Goal: Task Accomplishment & Management: Complete application form

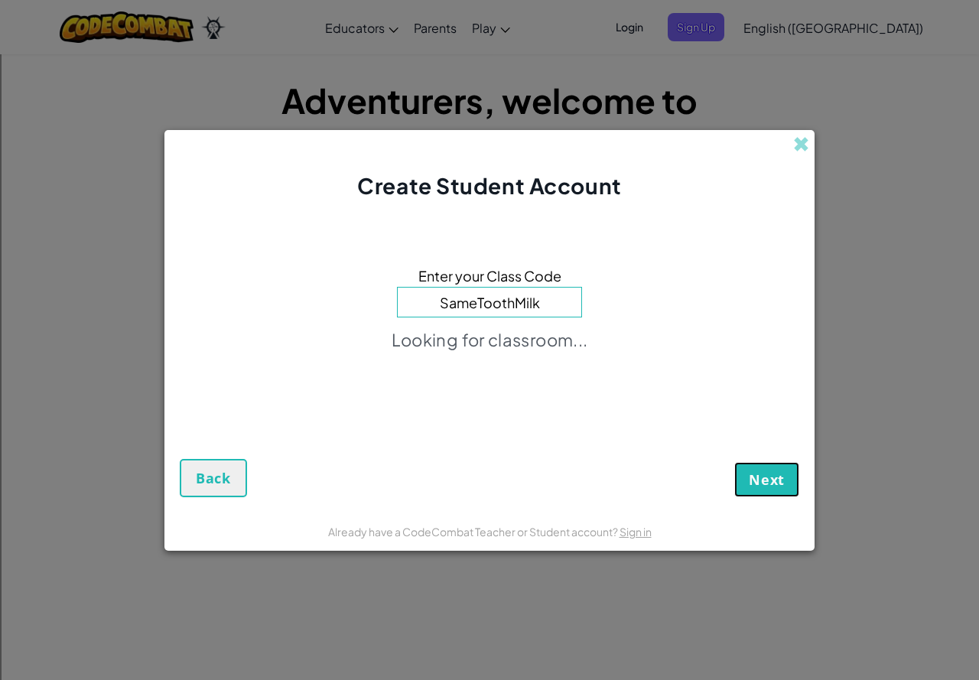
click at [736, 467] on button "Next" at bounding box center [766, 479] width 65 height 35
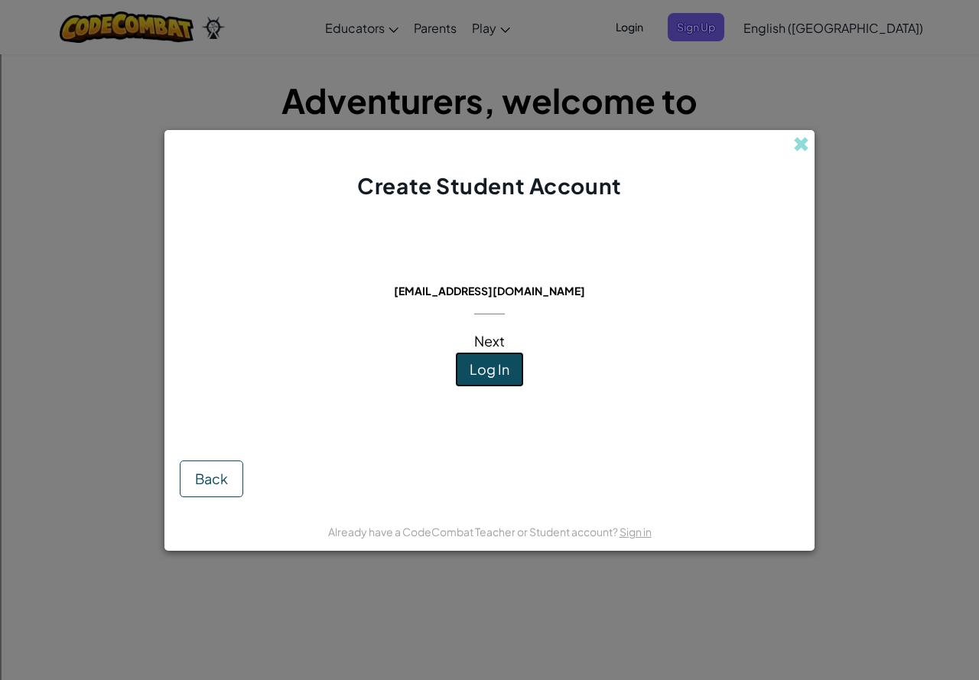
click at [509, 359] on button "Log In" at bounding box center [489, 369] width 69 height 35
